Goal: Navigation & Orientation: Understand site structure

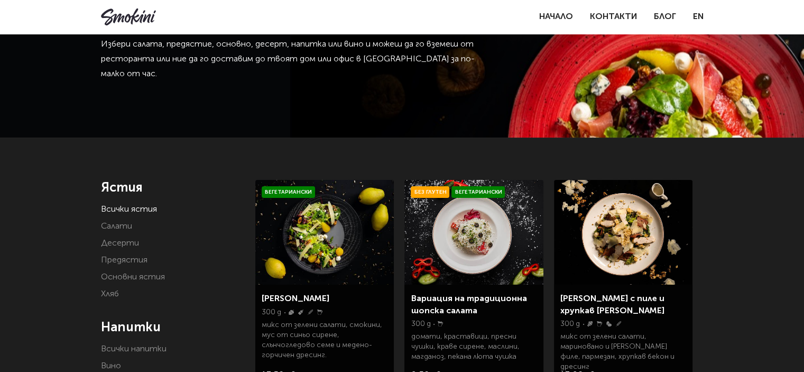
scroll to position [106, 0]
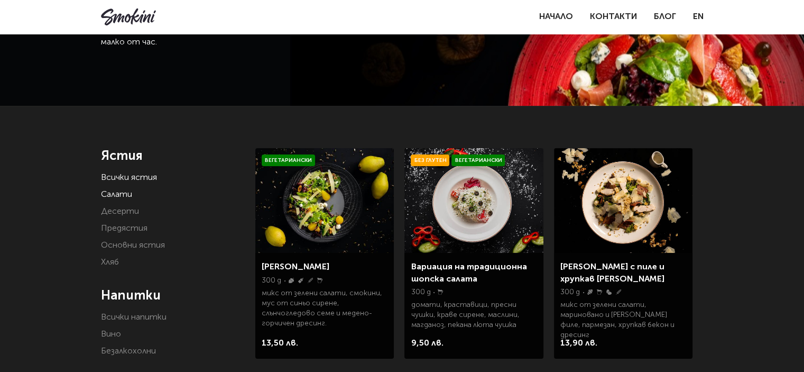
click at [118, 196] on link "Салати" at bounding box center [116, 194] width 31 height 8
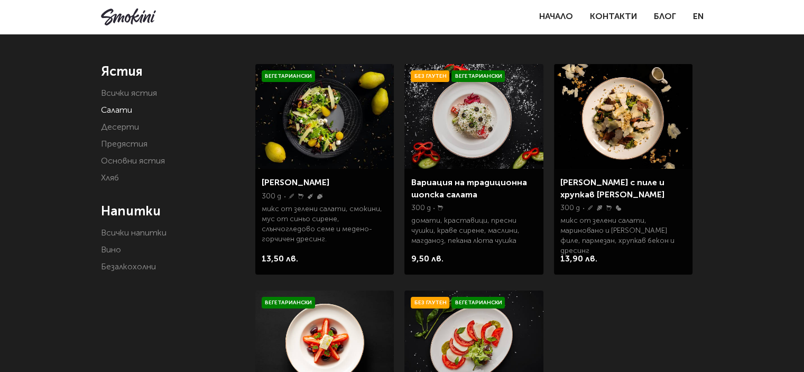
scroll to position [176, 0]
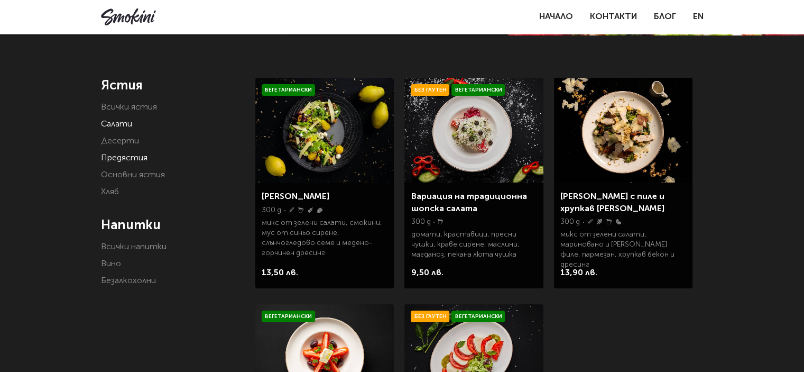
click at [128, 156] on link "Предястия" at bounding box center [124, 158] width 47 height 8
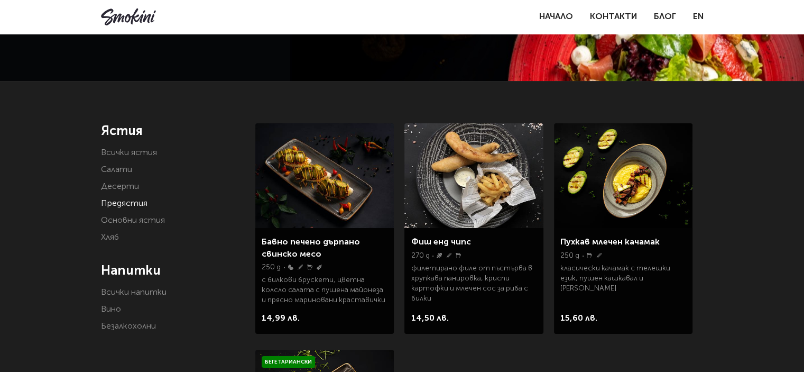
scroll to position [123, 0]
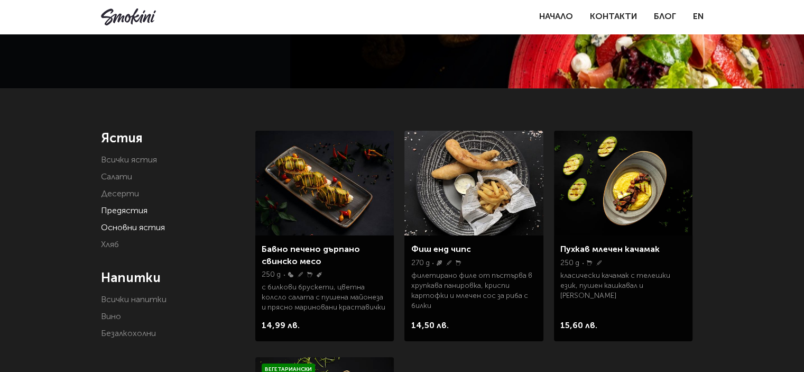
click at [134, 227] on link "Основни ястия" at bounding box center [133, 228] width 64 height 8
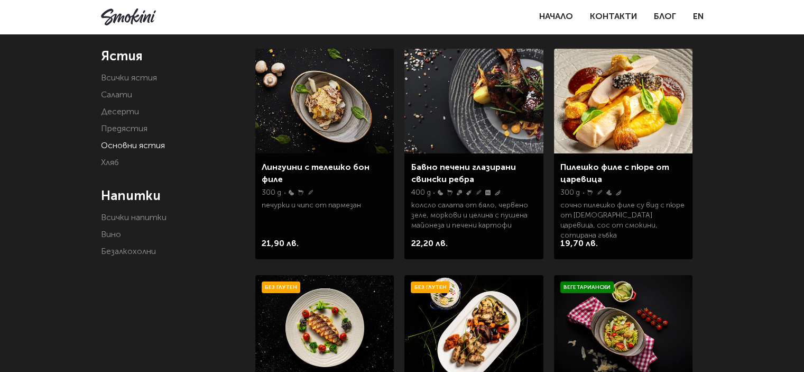
scroll to position [163, 0]
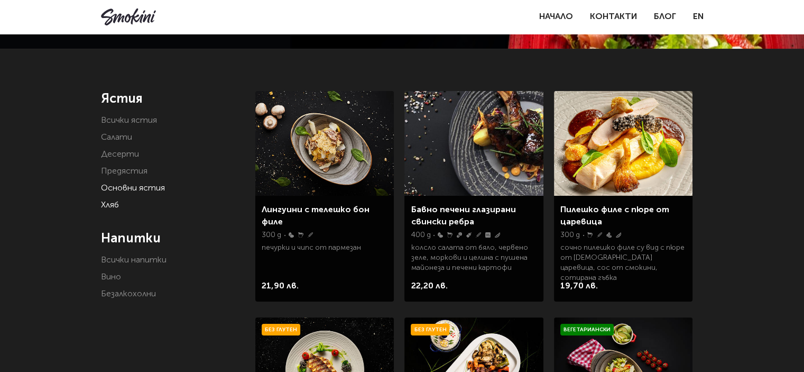
click at [110, 204] on link "Хляб" at bounding box center [110, 205] width 18 height 8
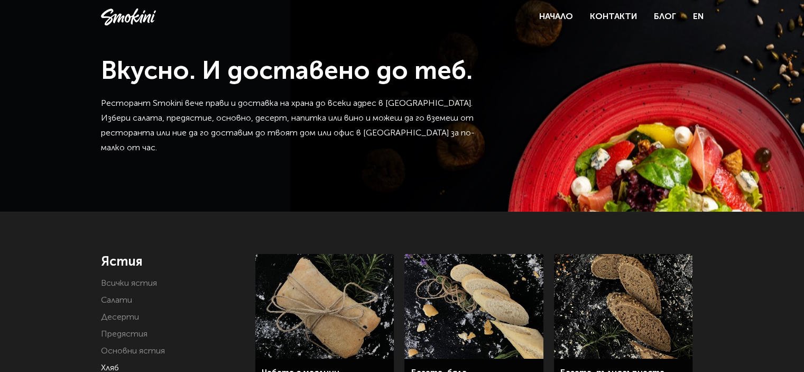
click at [125, 11] on link at bounding box center [128, 16] width 55 height 17
